Goal: Task Accomplishment & Management: Manage account settings

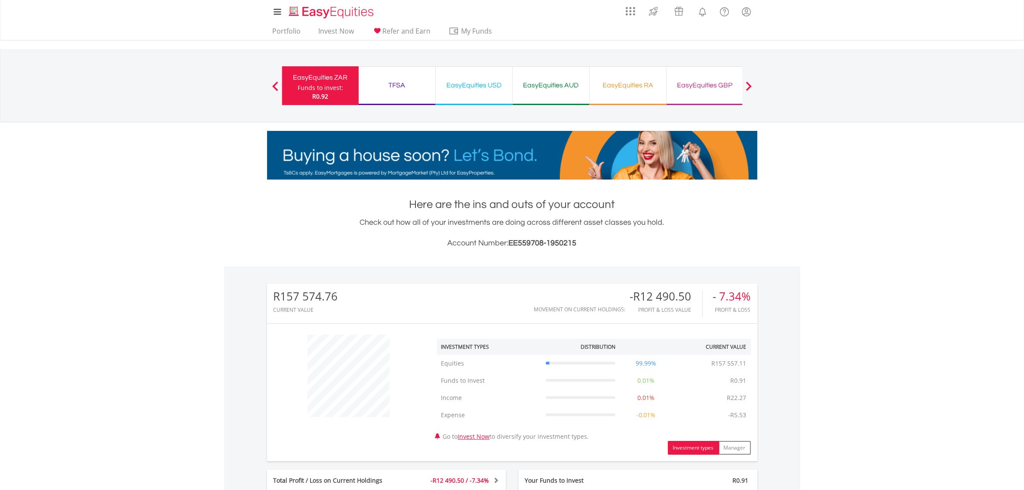
click at [394, 84] on div "TFSA" at bounding box center [397, 85] width 66 height 12
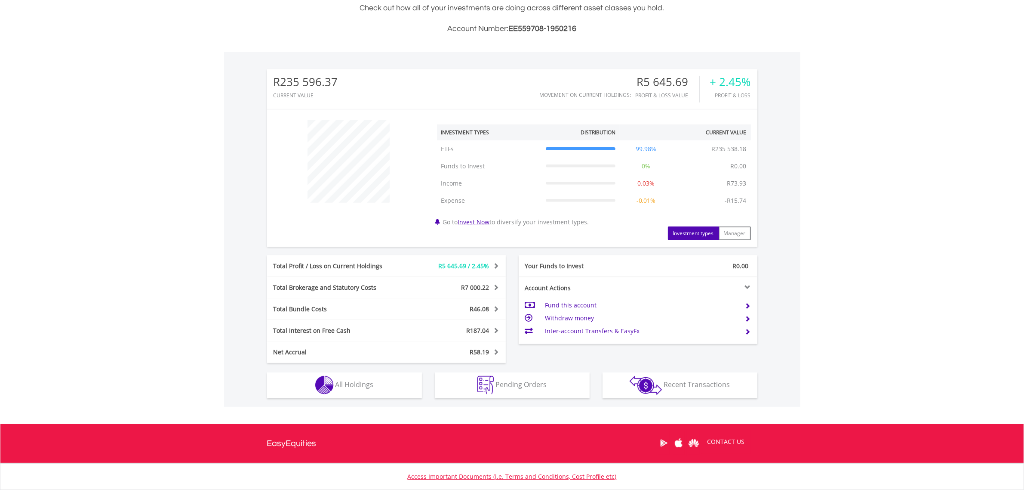
scroll to position [215, 0]
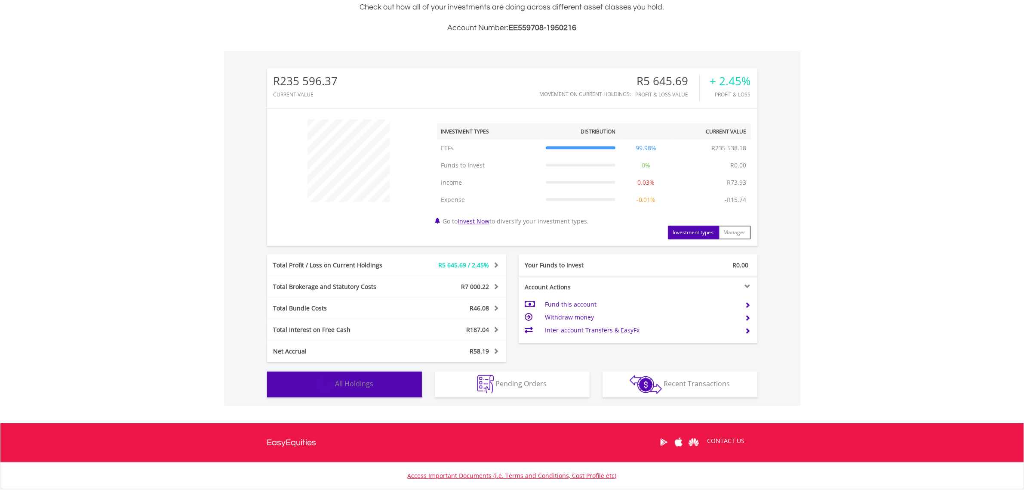
click at [355, 388] on button "Holdings All Holdings" at bounding box center [344, 384] width 155 height 26
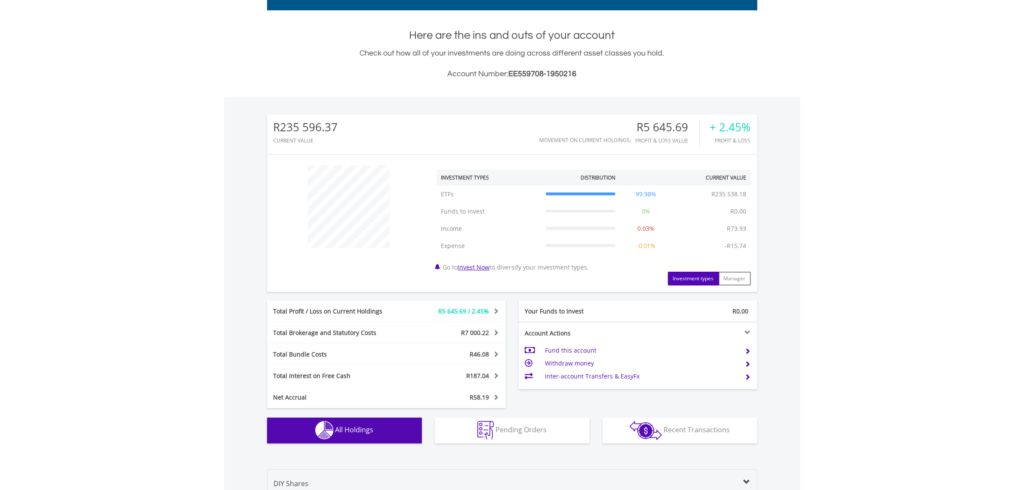
scroll to position [0, 0]
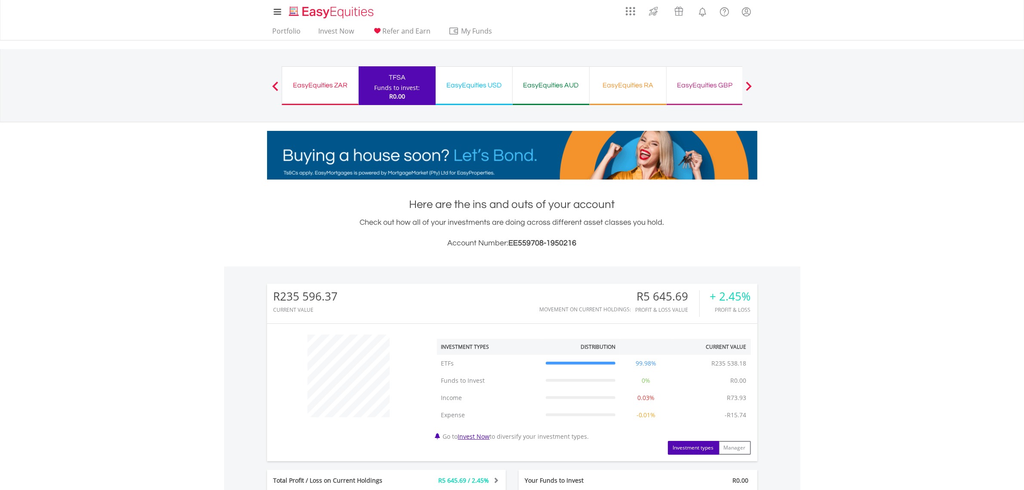
click at [336, 84] on div "EasyEquities ZAR" at bounding box center [320, 85] width 66 height 12
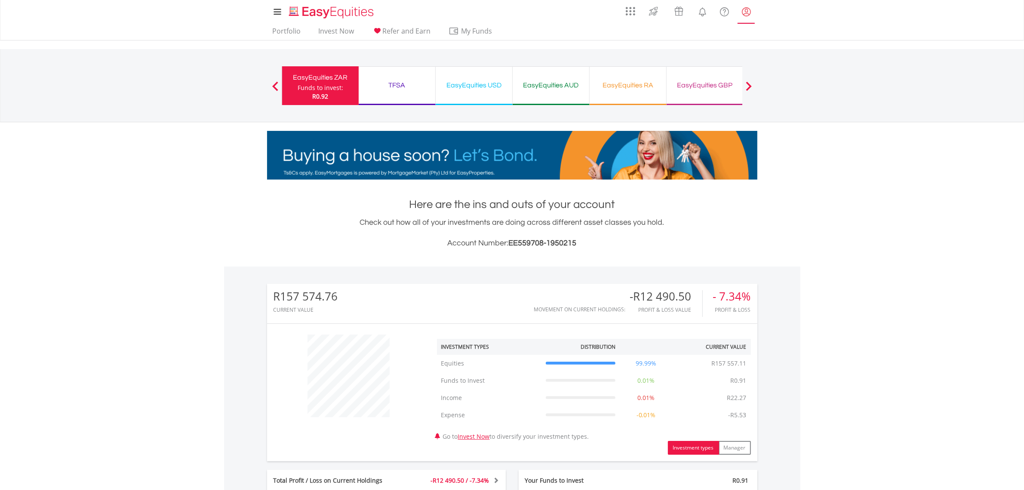
scroll to position [82, 163]
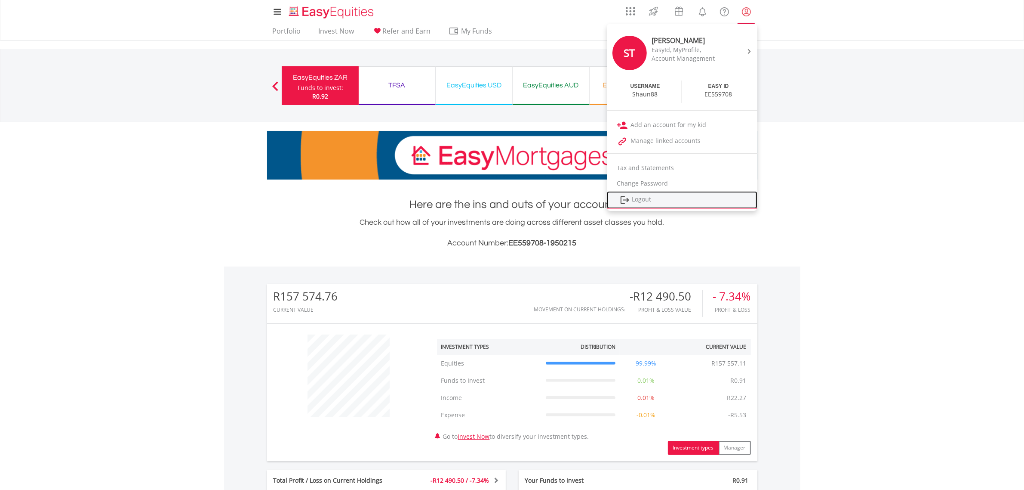
click at [644, 199] on link "Logout" at bounding box center [682, 200] width 151 height 18
